Goal: Task Accomplishment & Management: Use online tool/utility

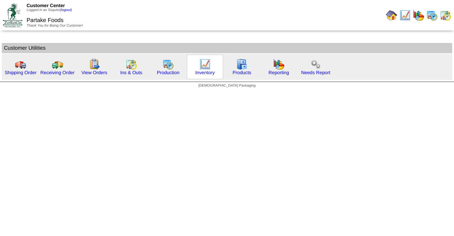
click at [203, 67] on img at bounding box center [204, 63] width 11 height 11
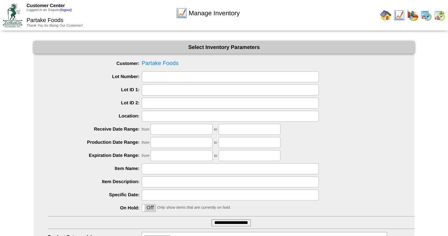
click at [223, 224] on input "**********" at bounding box center [231, 222] width 39 height 7
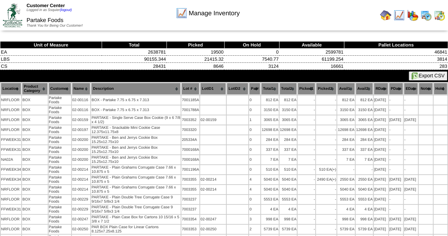
click at [416, 77] on img at bounding box center [415, 75] width 7 height 7
